Goal: Find contact information: Obtain details needed to contact an individual or organization

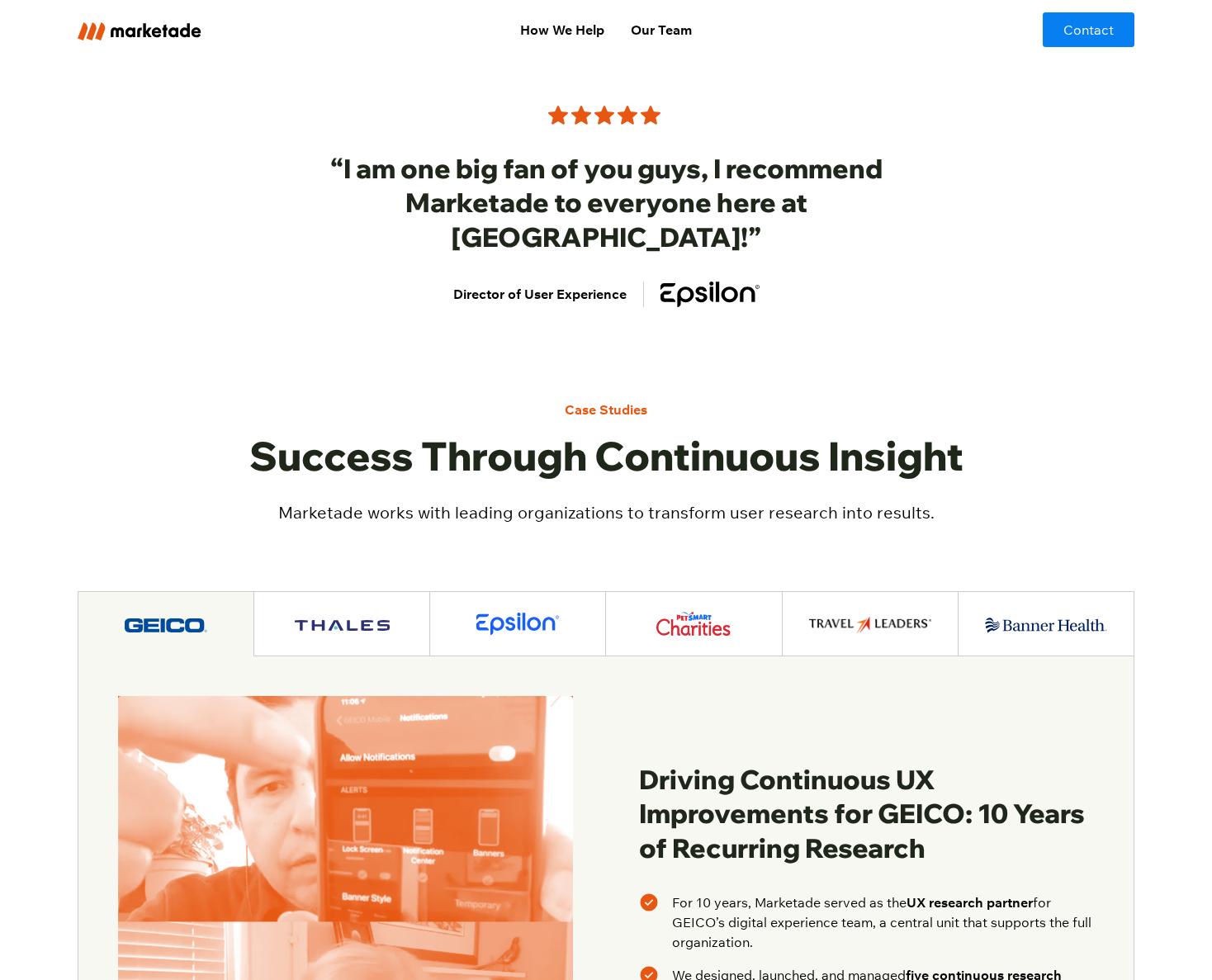
scroll to position [1236, 0]
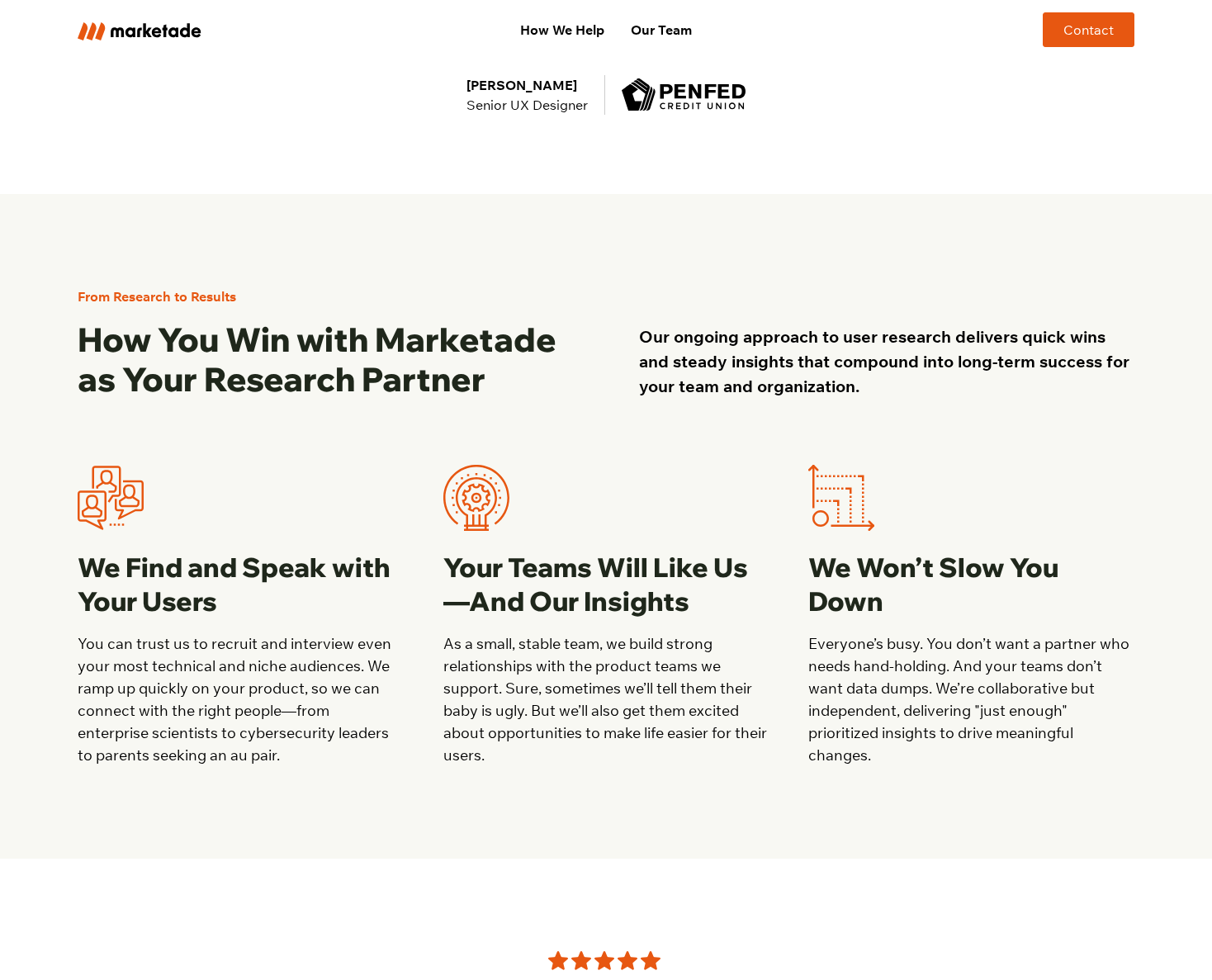
click at [1079, 34] on link "Contact" at bounding box center [1089, 30] width 92 height 35
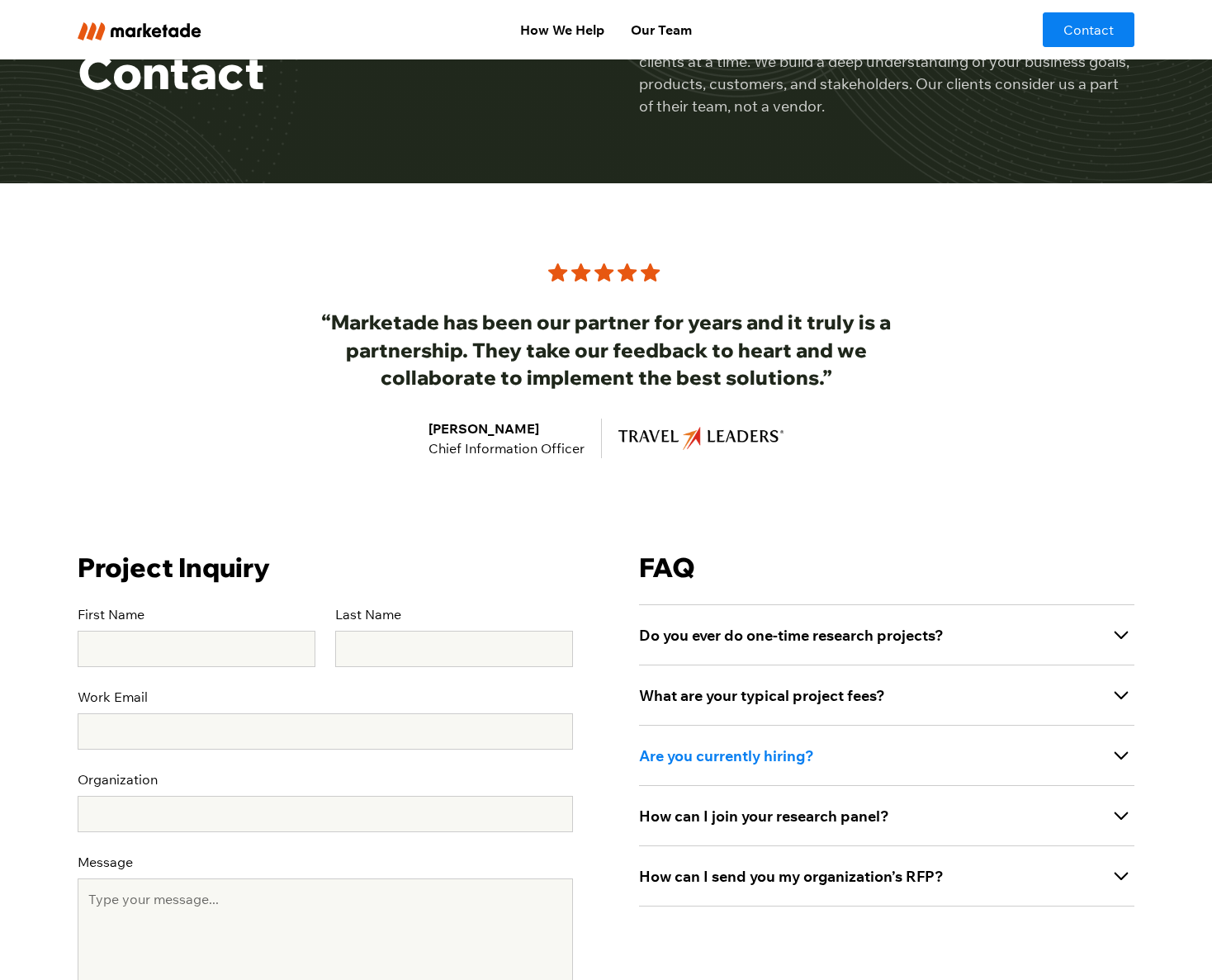
scroll to position [323, 0]
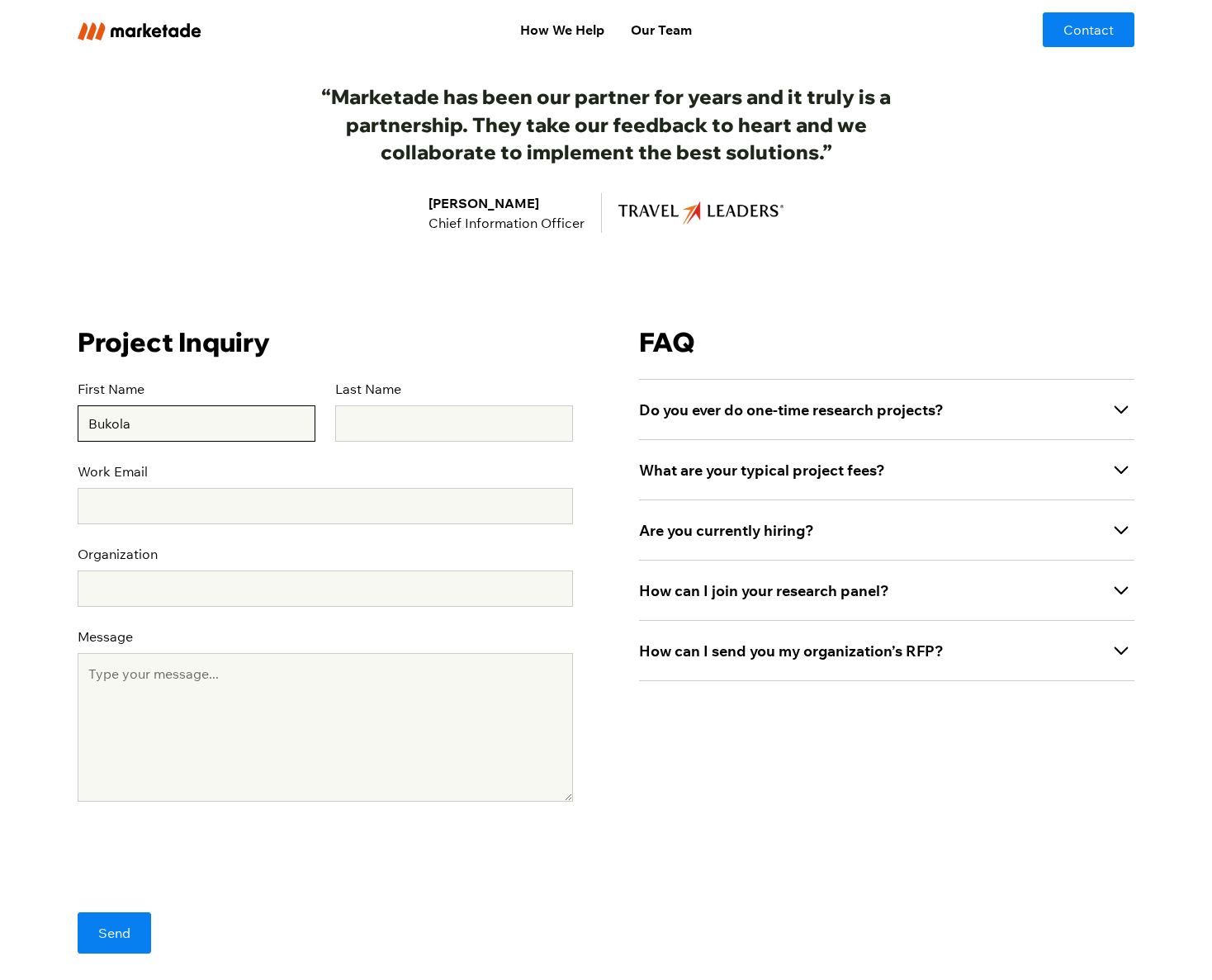
type input "Bukola"
type input "Omotayo"
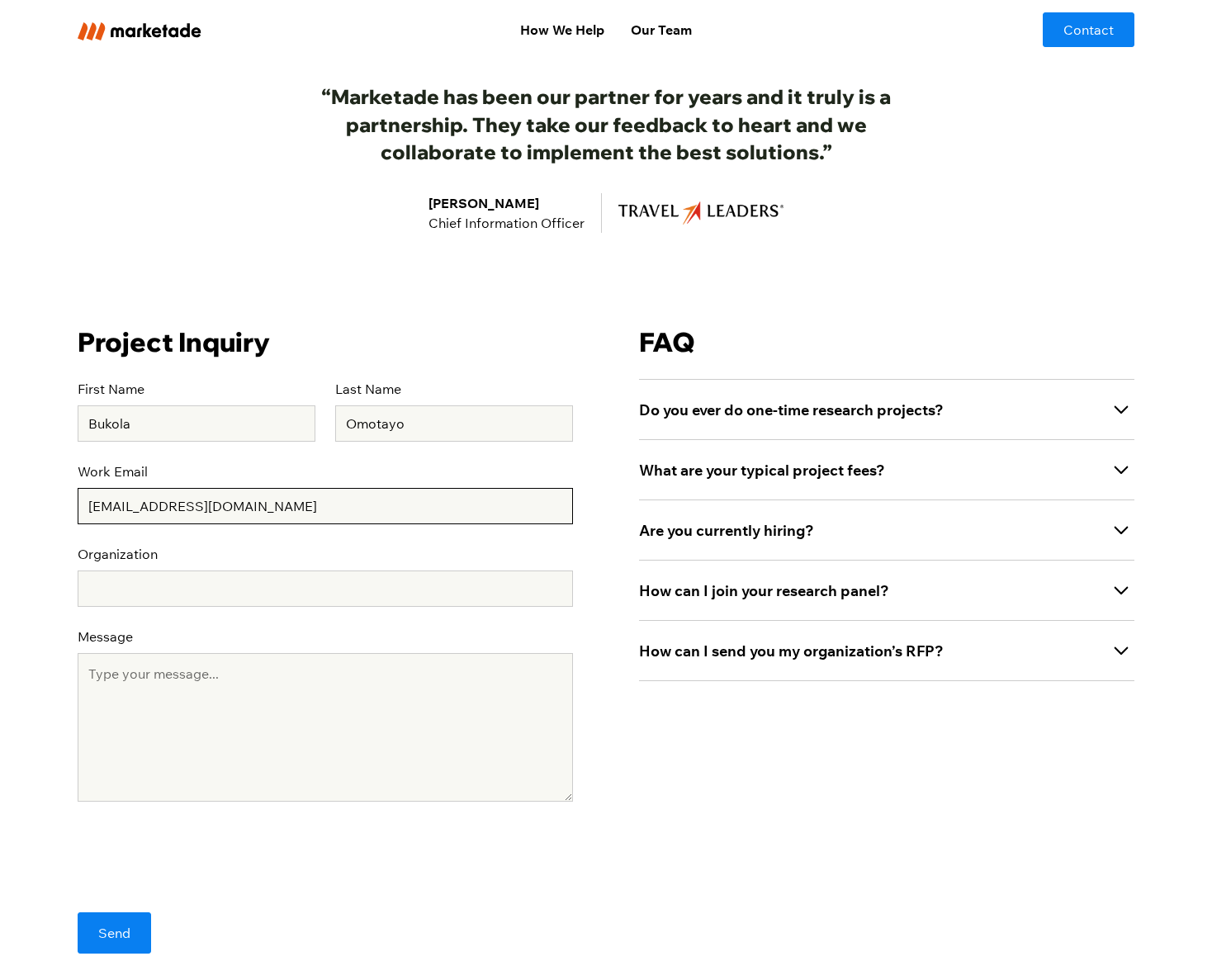
type input "bomotayo@comenear.org"
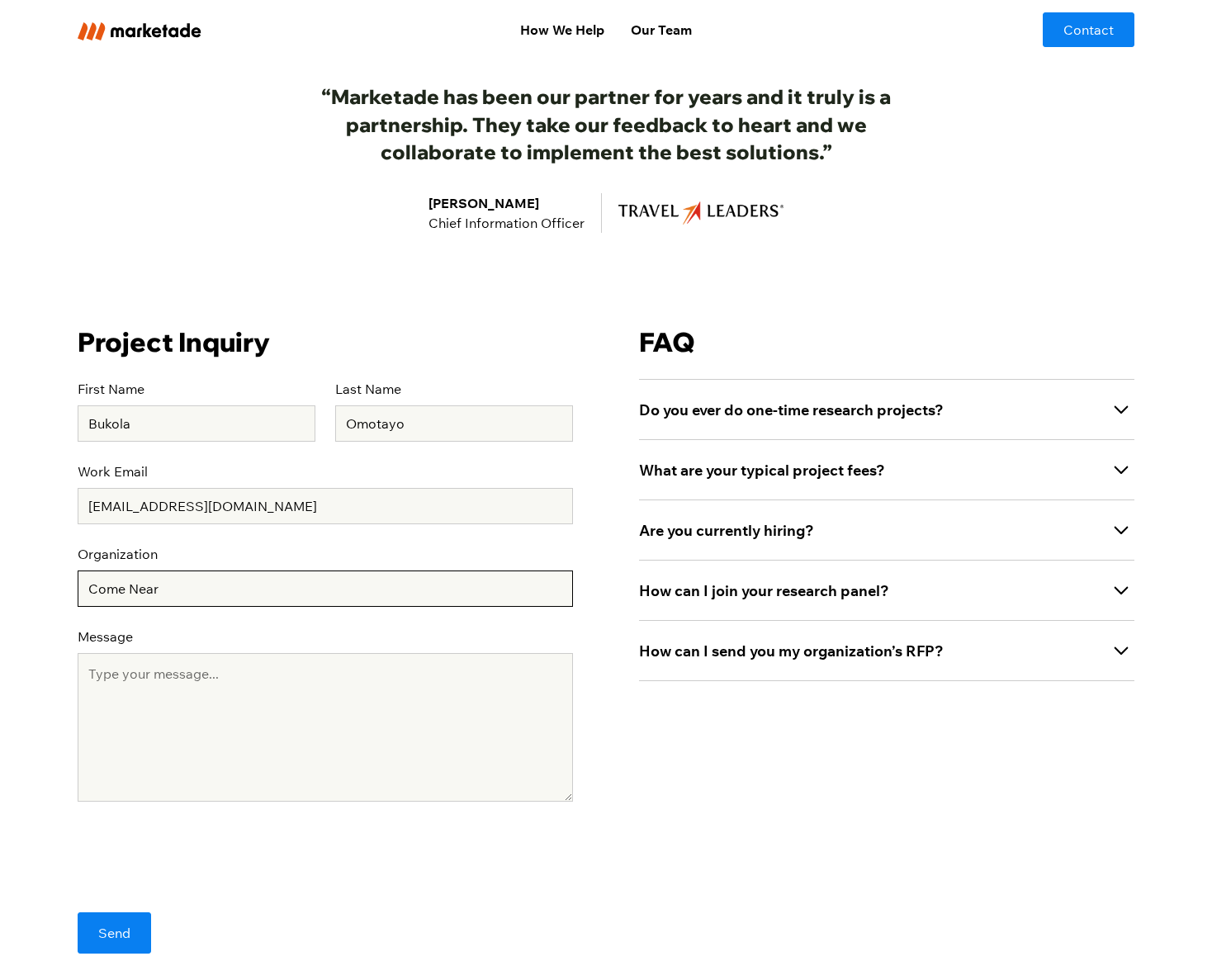
type input "Come Near"
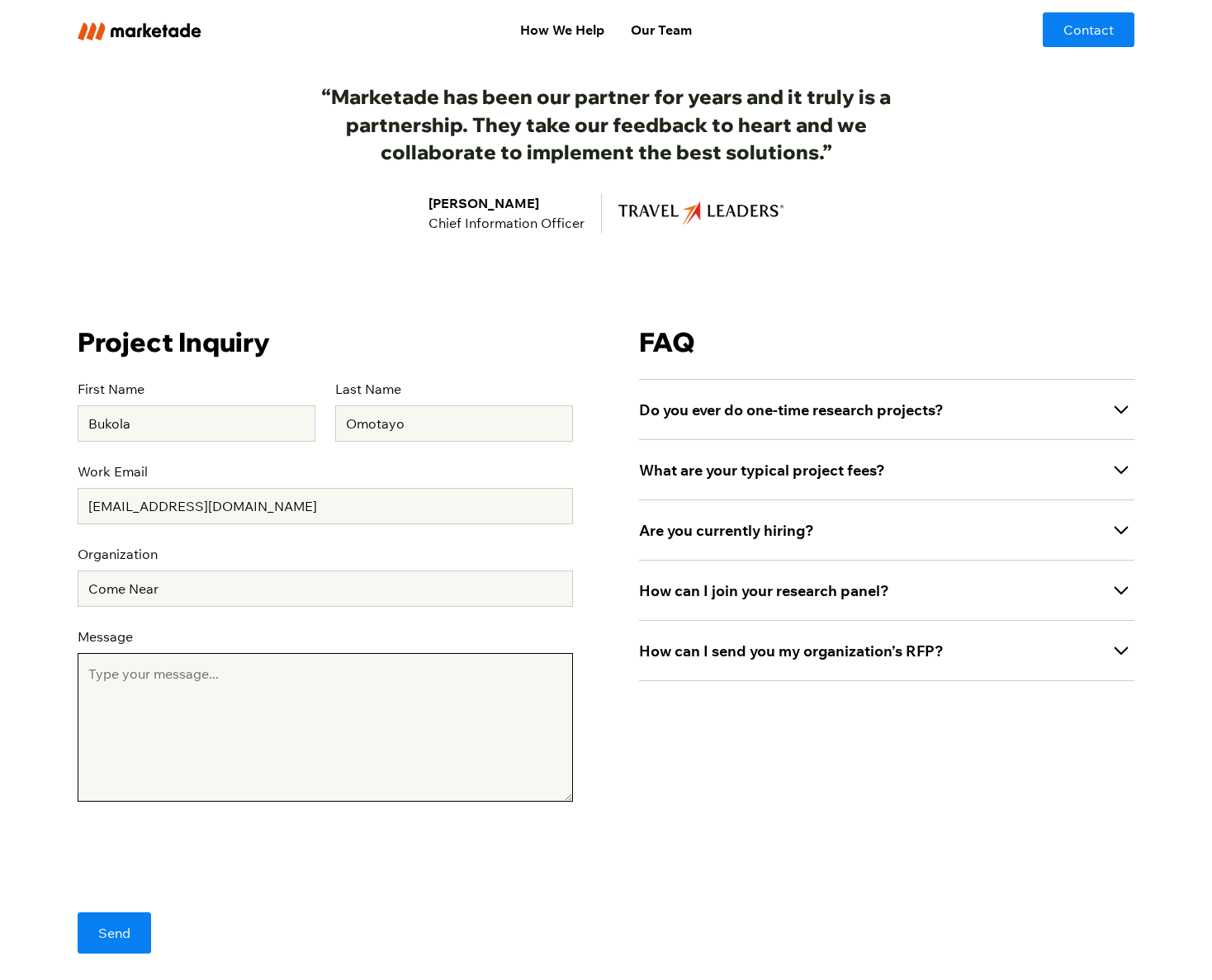
click at [247, 708] on textarea "Message" at bounding box center [325, 727] width 495 height 148
paste textarea "I’m reaching out from Come Near, a nonprofit studio focused on audience-centere…"
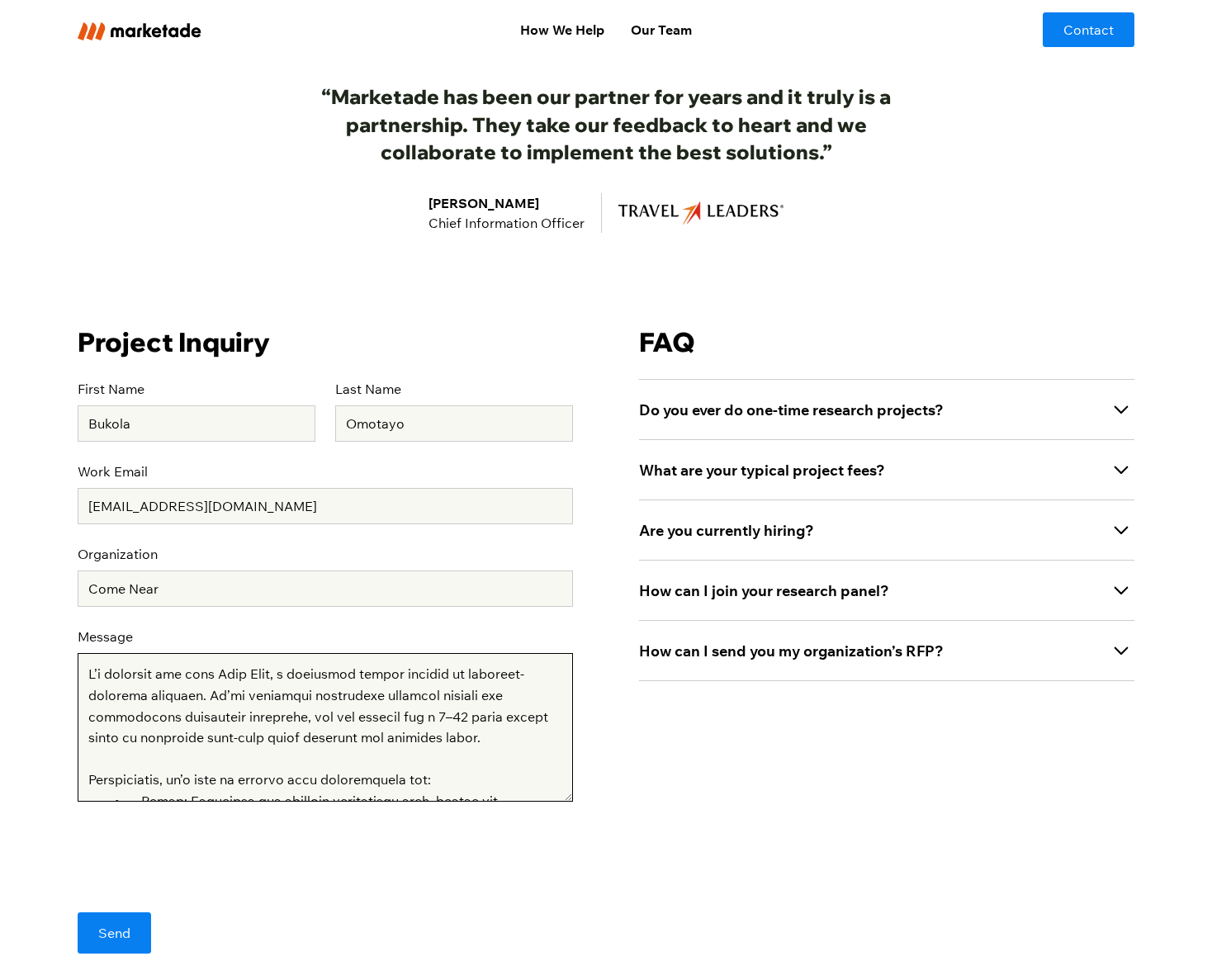
scroll to position [410, 0]
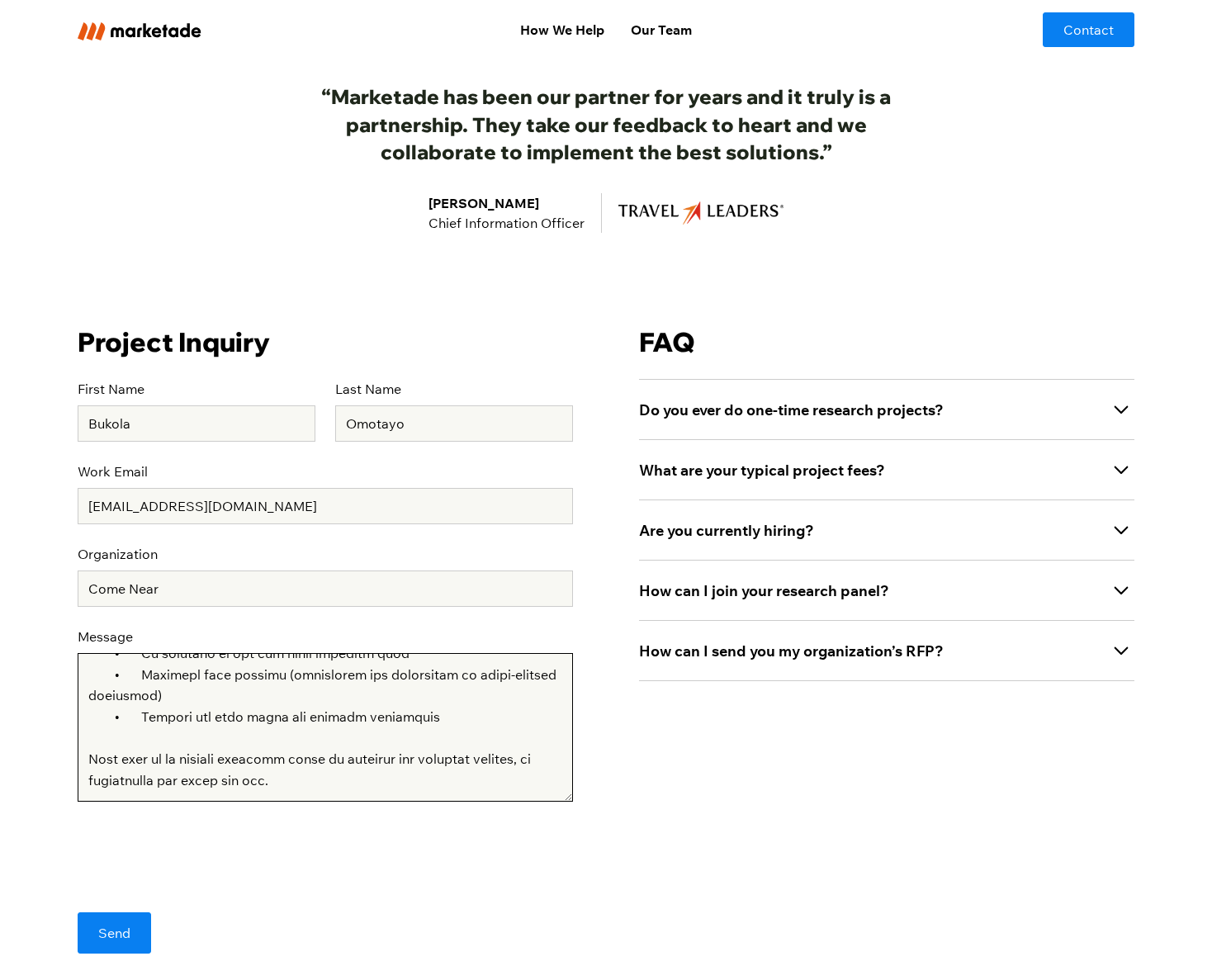
drag, startPoint x: 85, startPoint y: 753, endPoint x: 407, endPoint y: 780, distance: 323.1
click at [407, 780] on textarea "Message" at bounding box center [325, 727] width 495 height 148
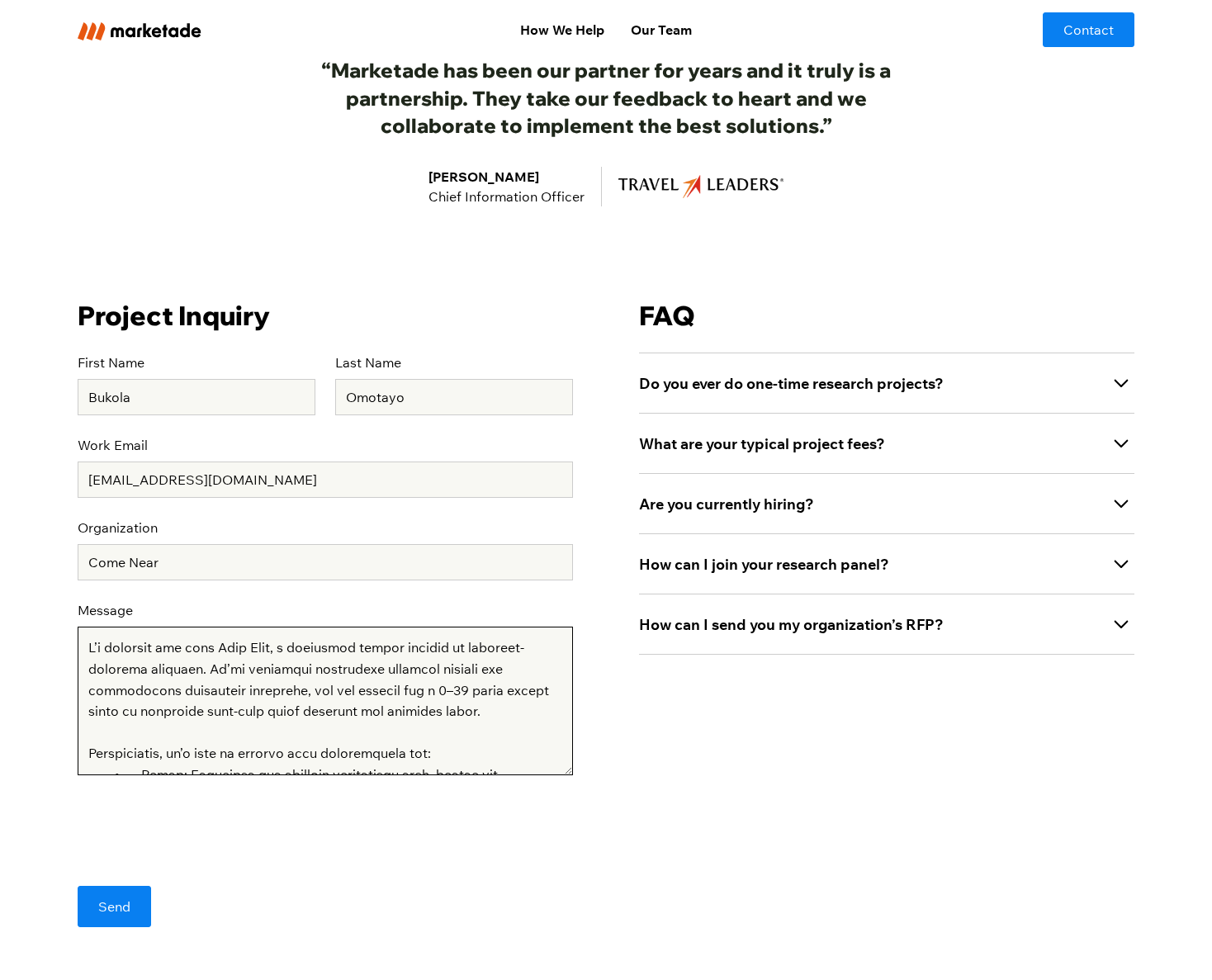
scroll to position [491, 0]
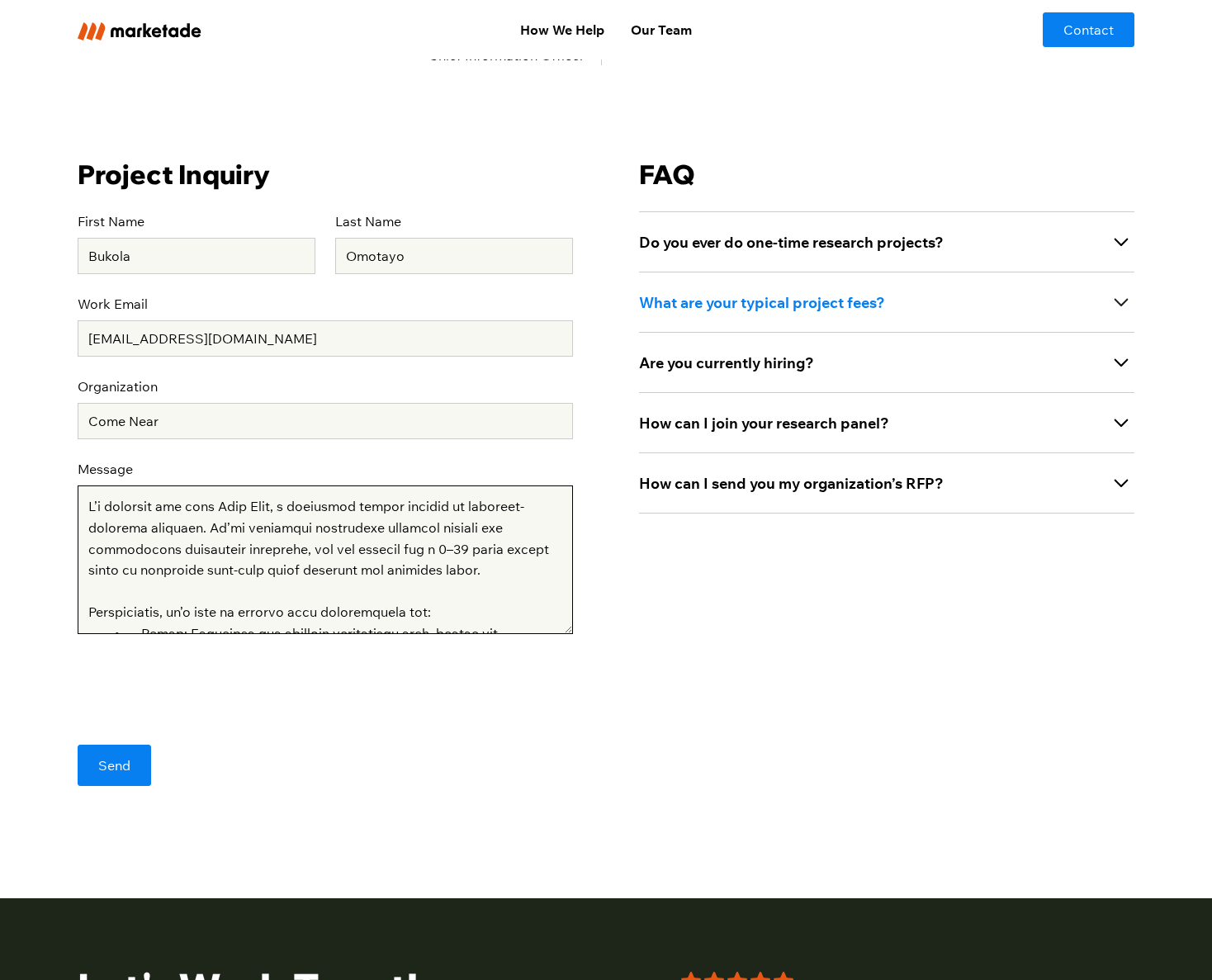
type textarea "I’m reaching out from Come Near, a nonprofit studio focused on audience-centere…"
click at [1122, 299] on icon at bounding box center [1121, 301] width 26 height 26
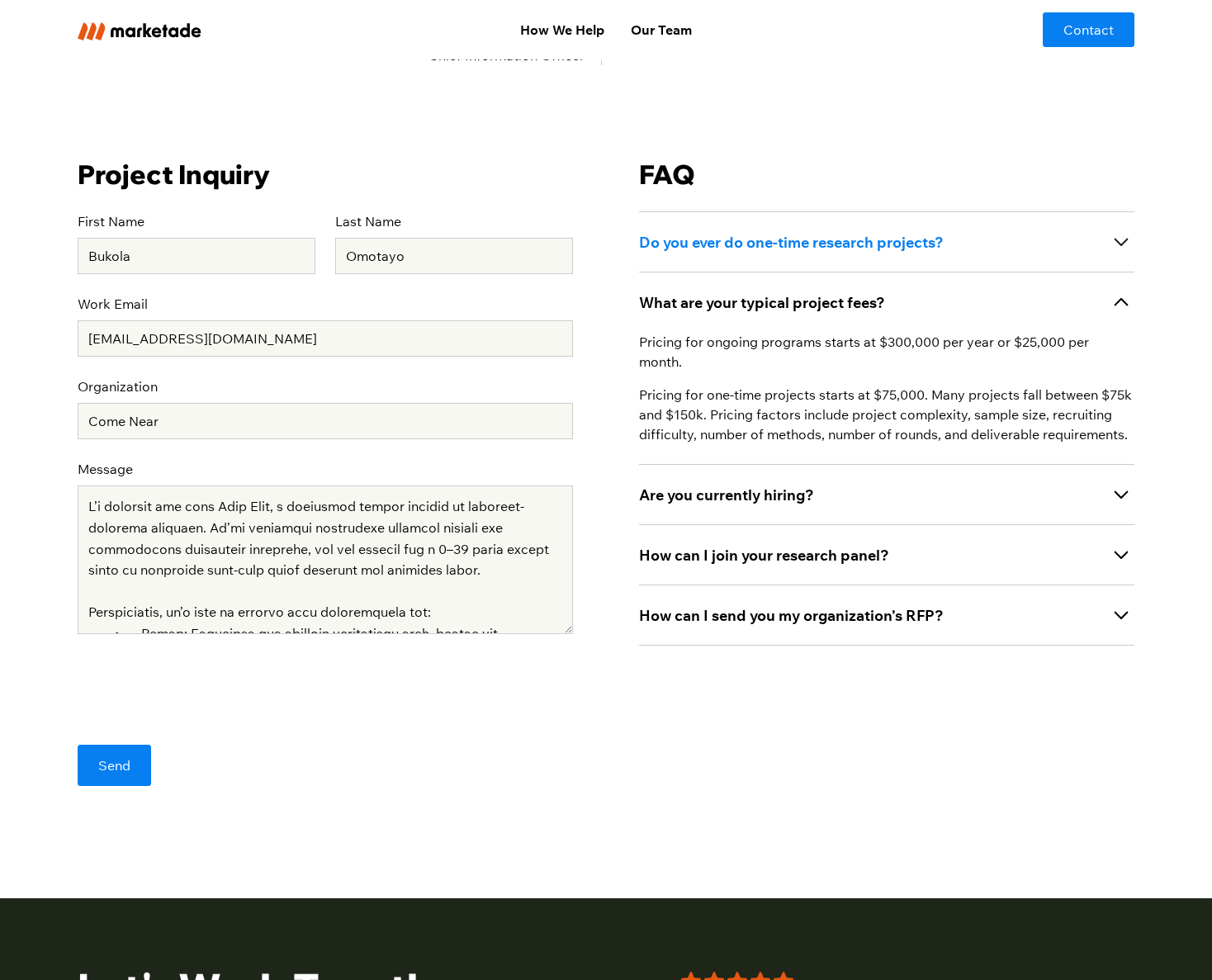
click at [1113, 230] on icon at bounding box center [1121, 241] width 26 height 26
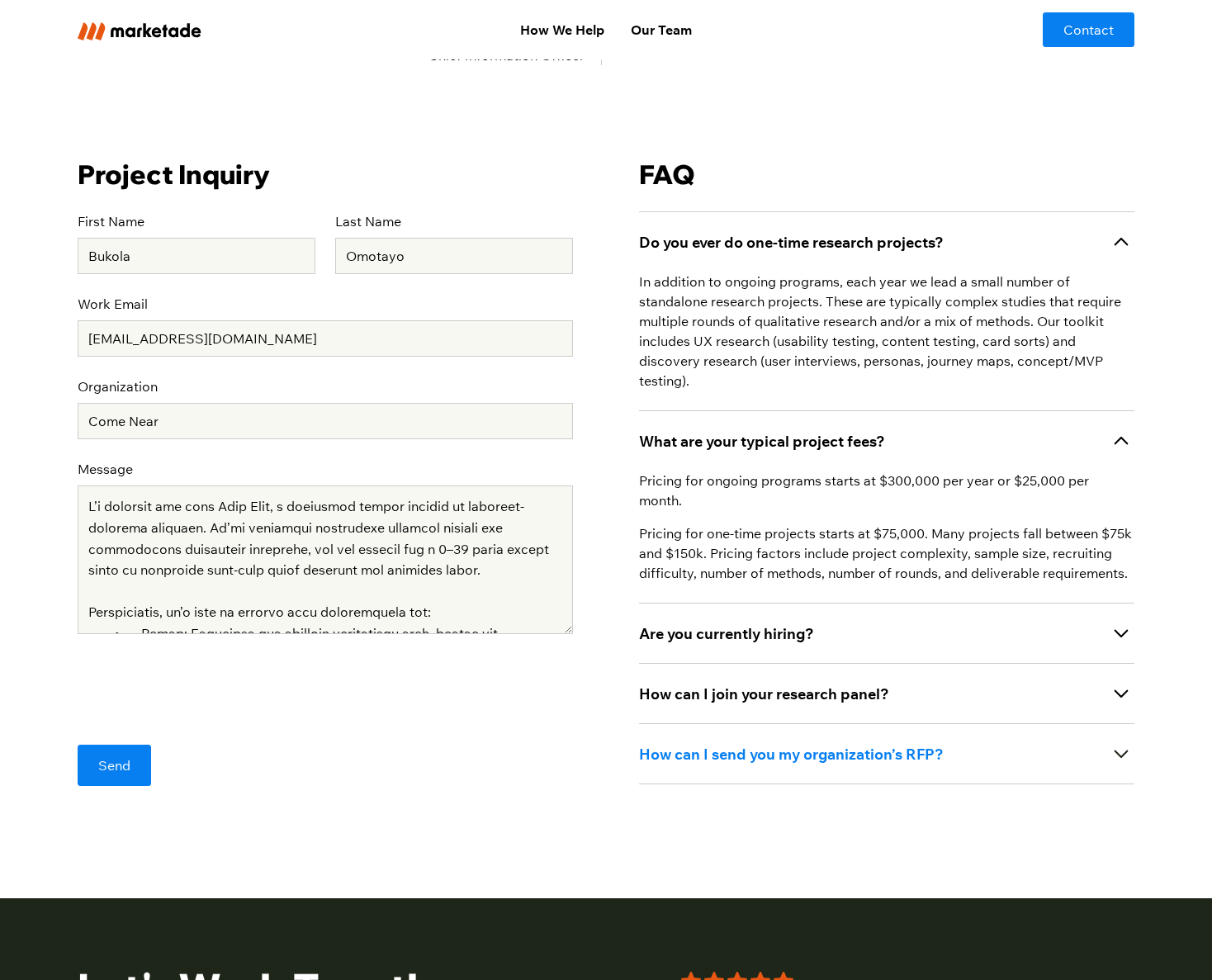
click at [1127, 741] on icon at bounding box center [1121, 753] width 26 height 26
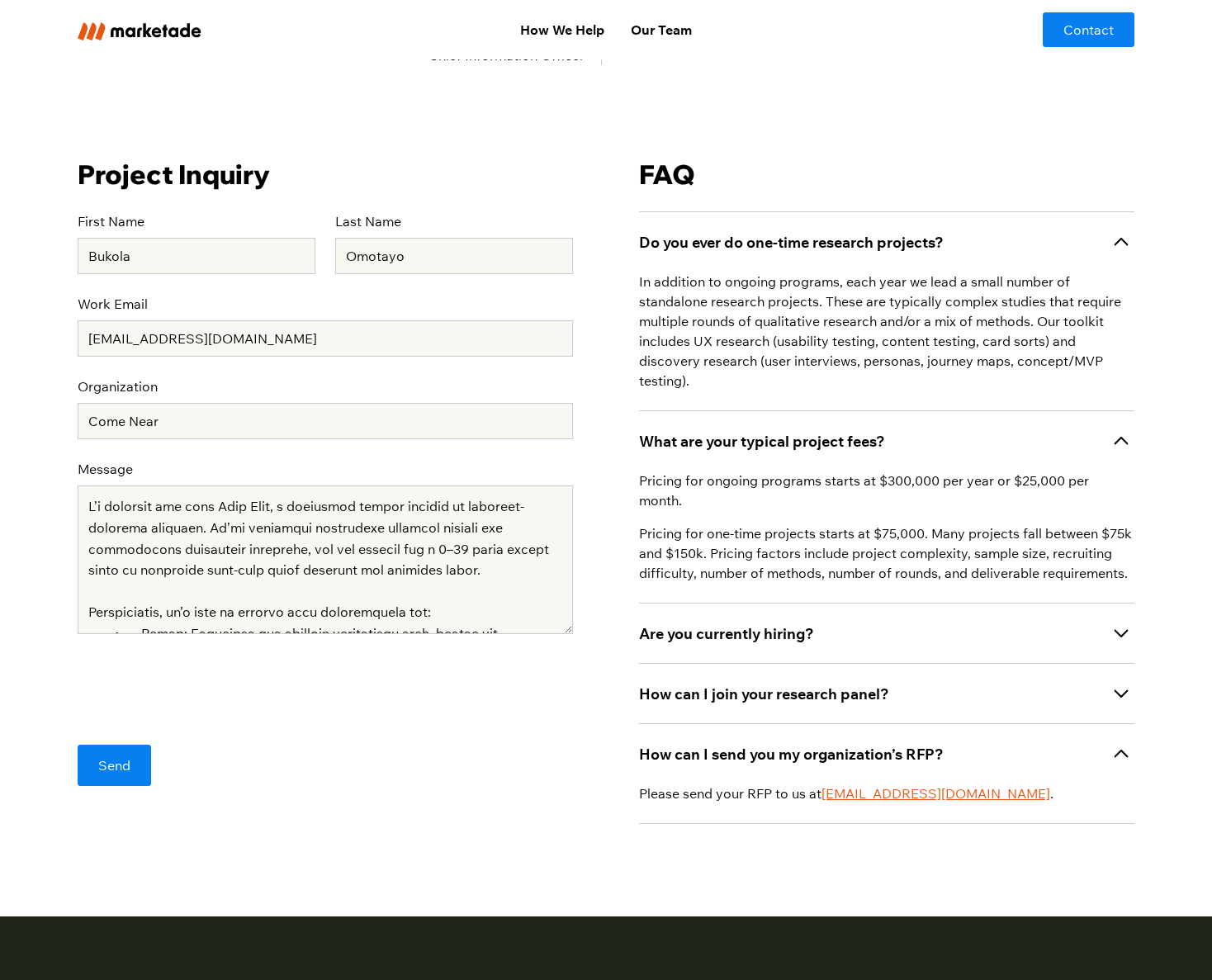
drag, startPoint x: 971, startPoint y: 746, endPoint x: 824, endPoint y: 755, distance: 147.3
click at [824, 784] on p "Please send your RFP to us at info@marketade.com ." at bounding box center [887, 794] width 495 height 20
copy p "info@marketade.com ."
click at [668, 28] on link "Our Team" at bounding box center [661, 30] width 87 height 33
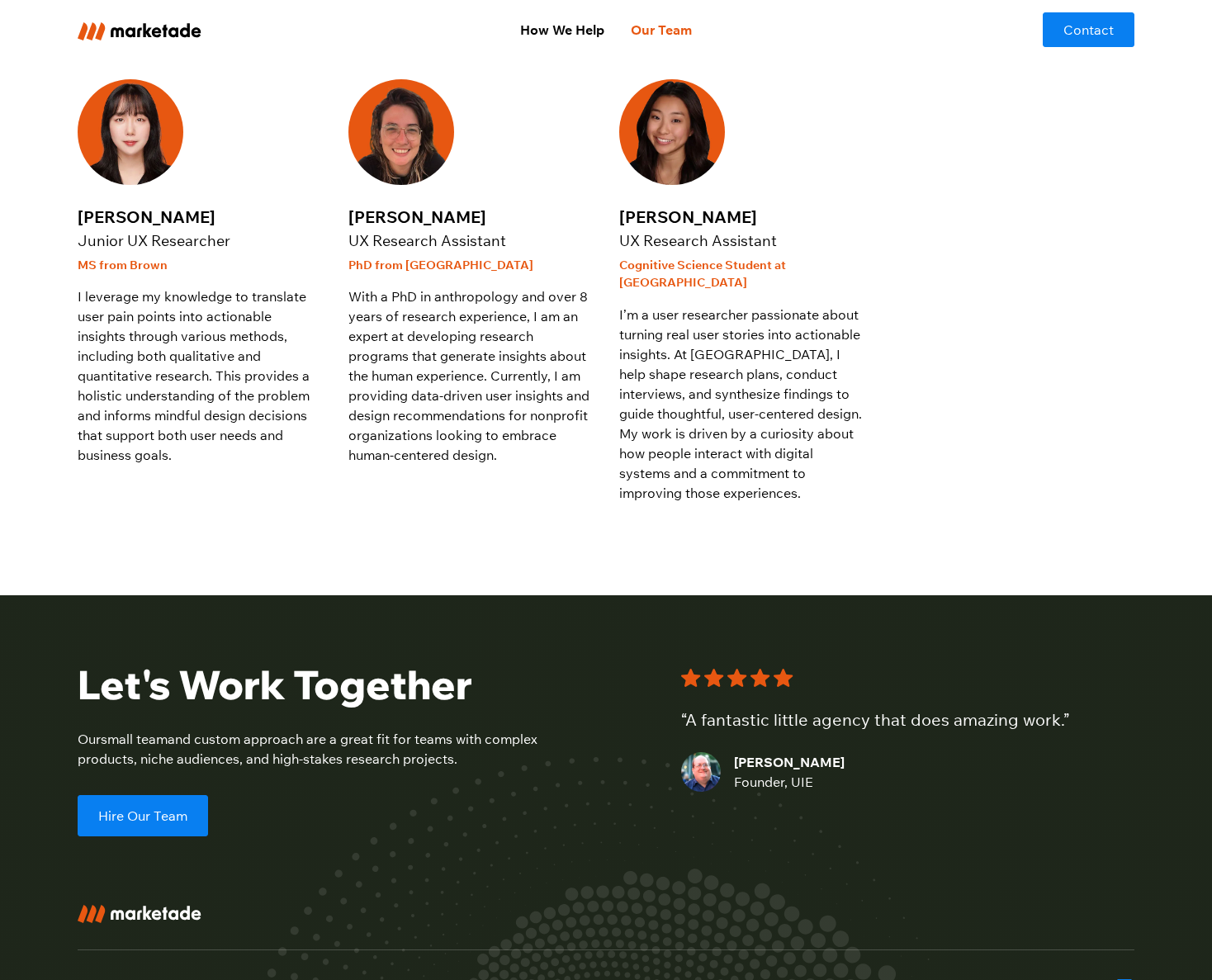
scroll to position [336, 0]
